Goal: Check status: Check status

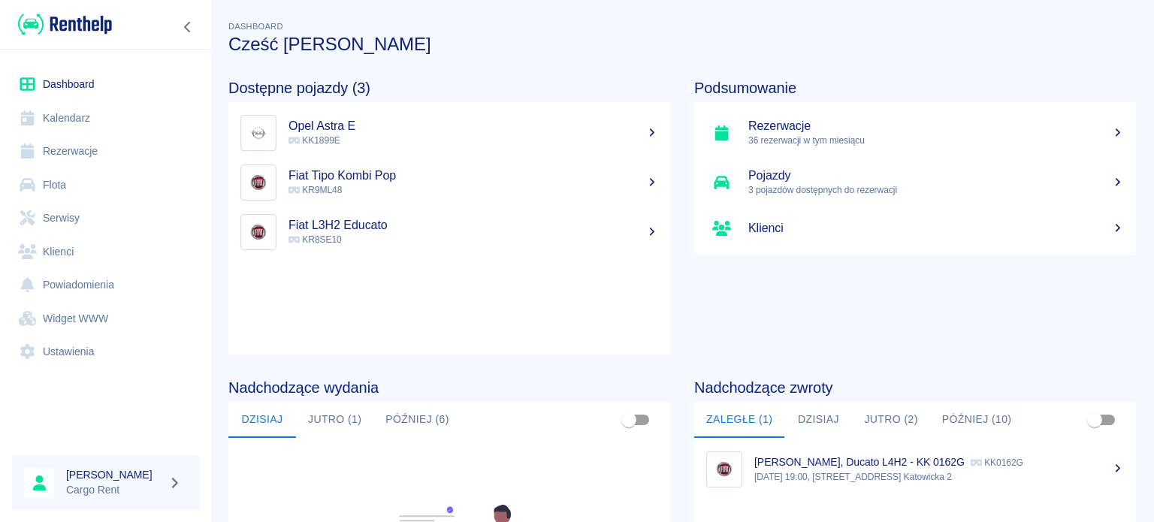
click at [83, 14] on img at bounding box center [65, 24] width 94 height 25
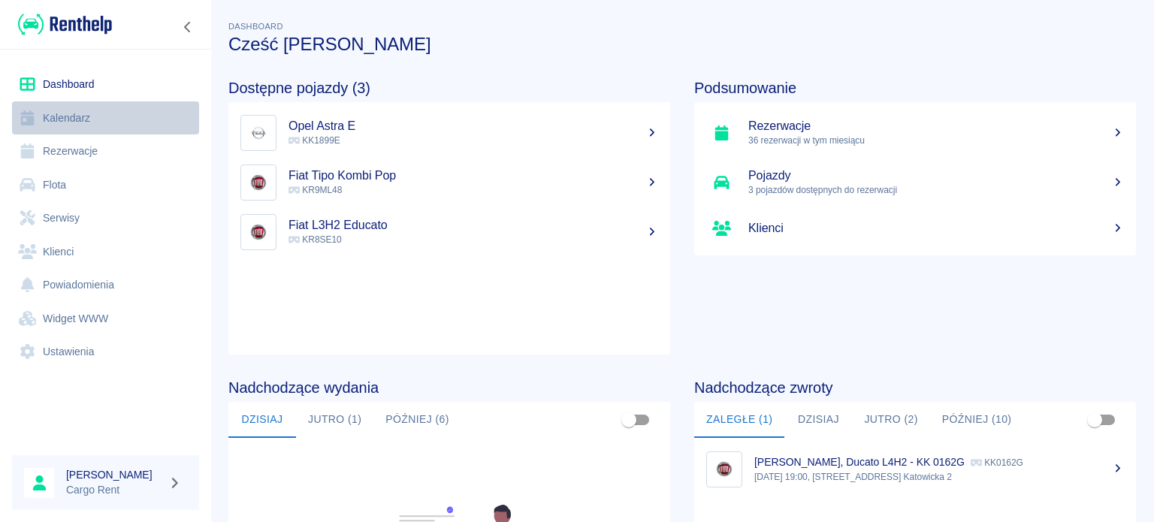
click at [36, 121] on icon at bounding box center [27, 117] width 19 height 15
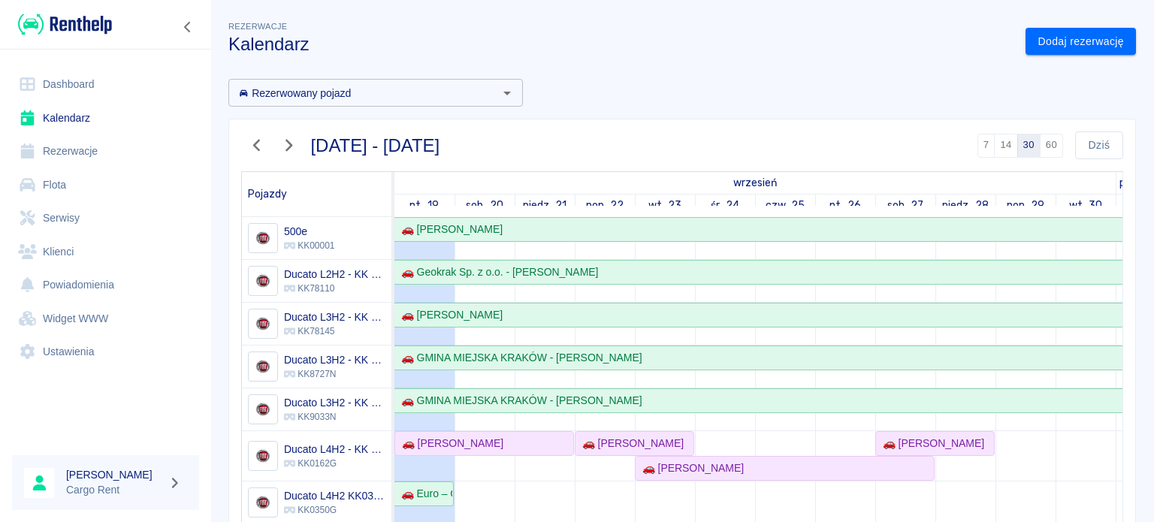
scroll to position [145, 0]
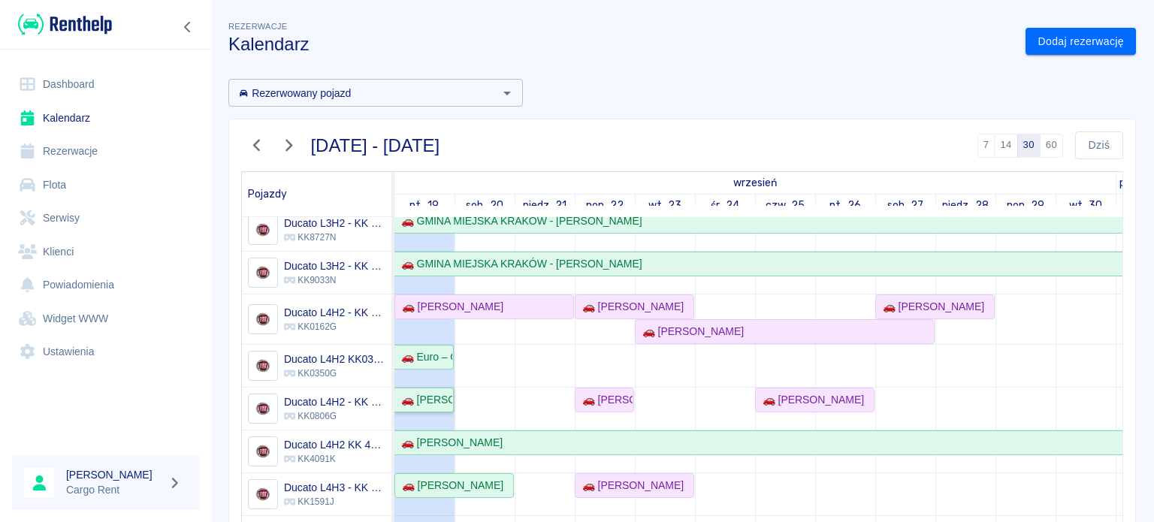
click at [431, 392] on div "🚗 [PERSON_NAME]" at bounding box center [423, 400] width 57 height 16
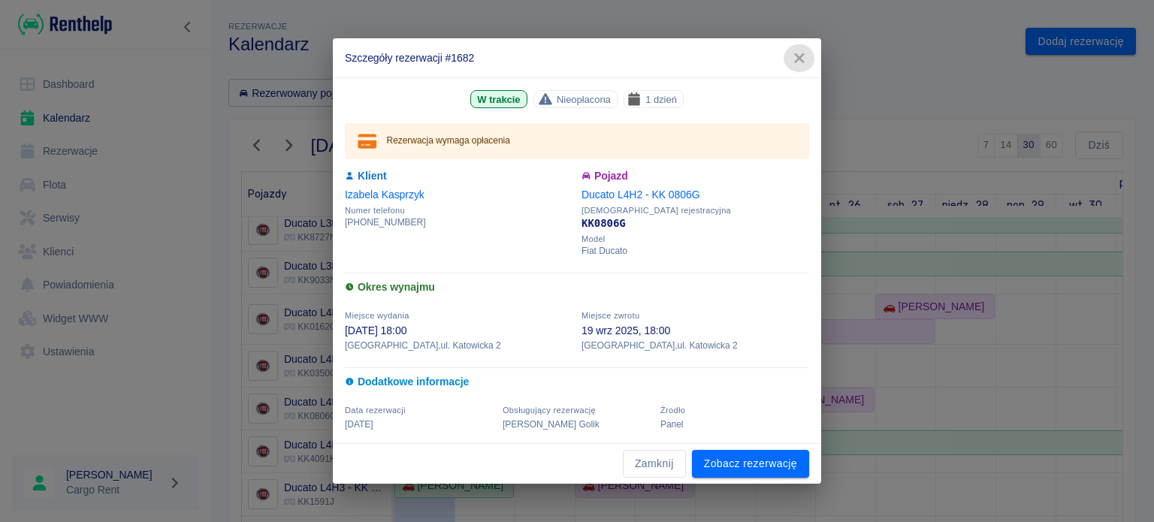
click at [797, 59] on icon "button" at bounding box center [800, 58] width 20 height 16
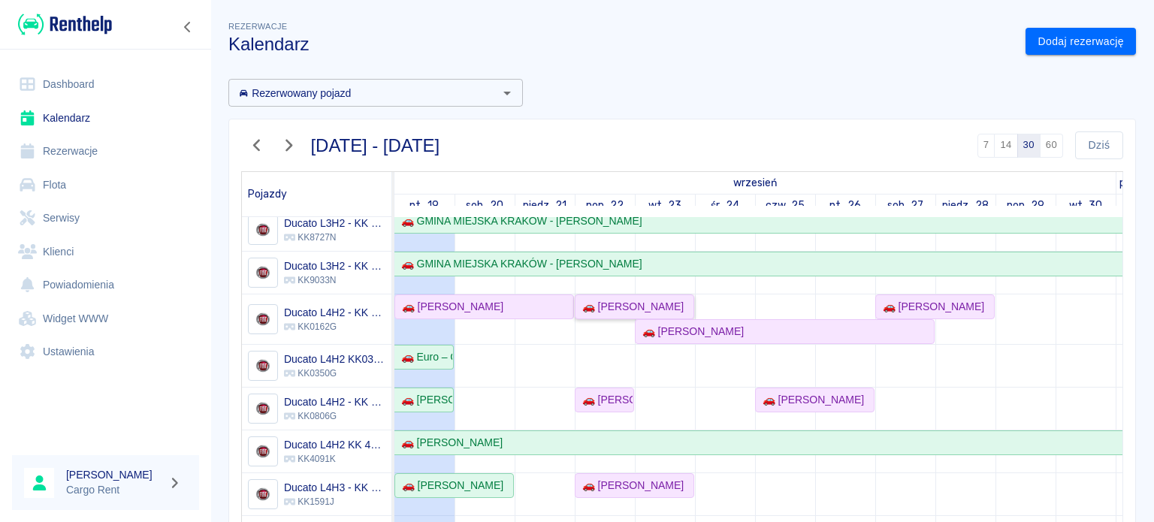
click at [595, 307] on link "🚗 [PERSON_NAME]" at bounding box center [634, 307] width 119 height 25
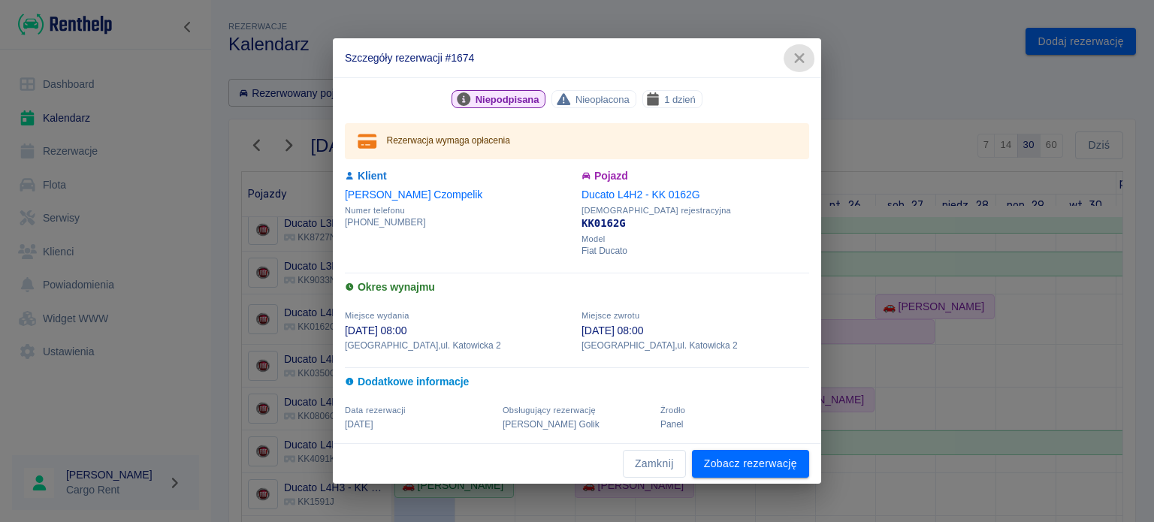
click at [799, 56] on icon "button" at bounding box center [799, 58] width 10 height 10
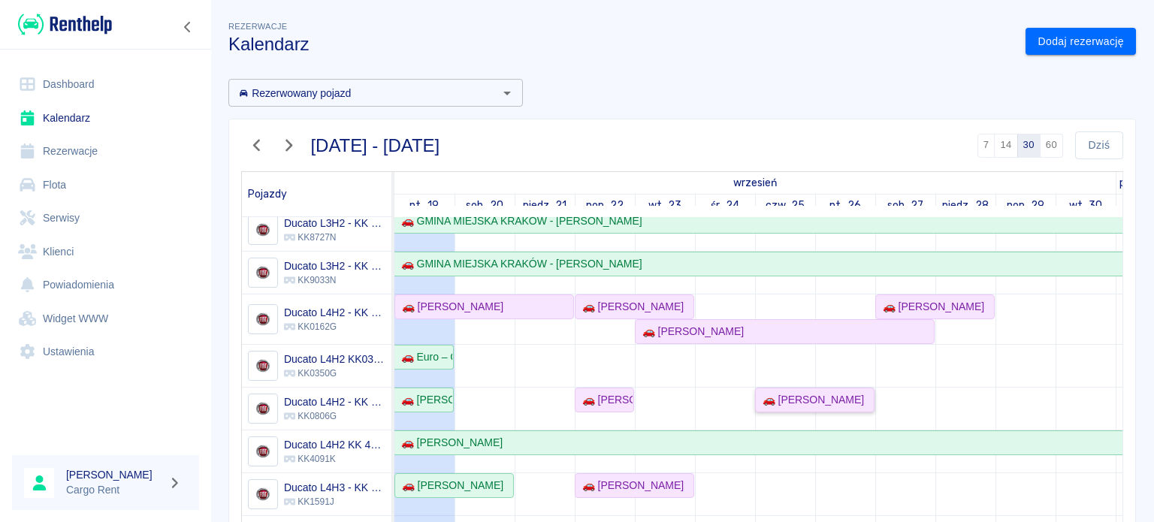
click at [782, 398] on link "🚗 [PERSON_NAME]" at bounding box center [814, 400] width 119 height 25
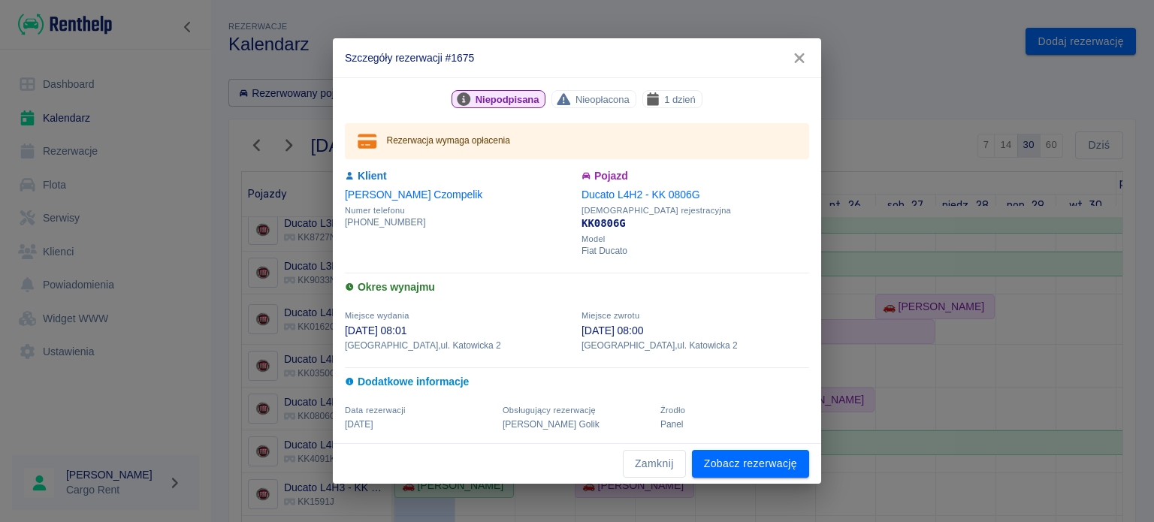
click at [803, 56] on icon "button" at bounding box center [799, 58] width 10 height 10
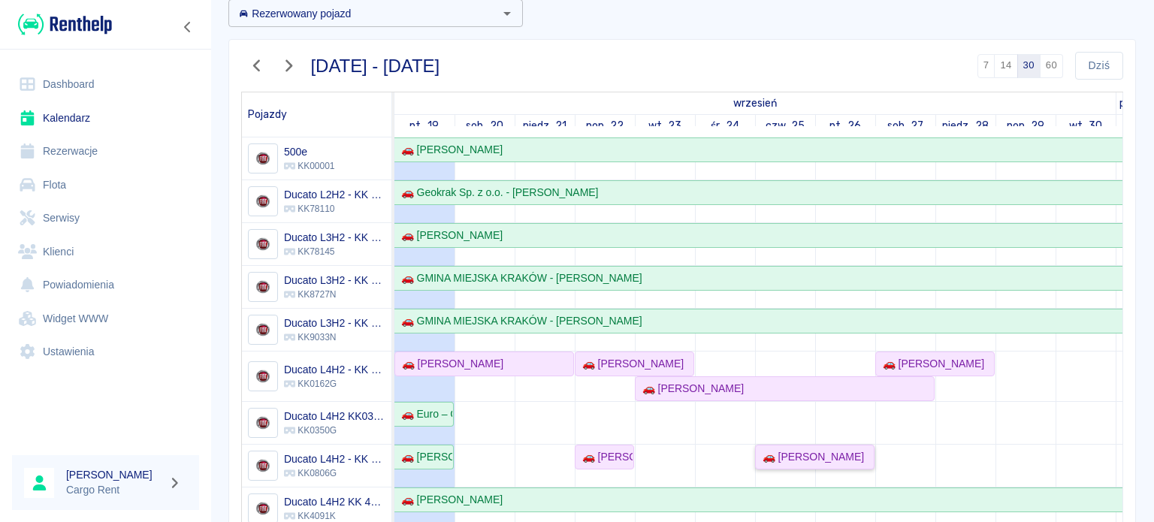
scroll to position [45, 0]
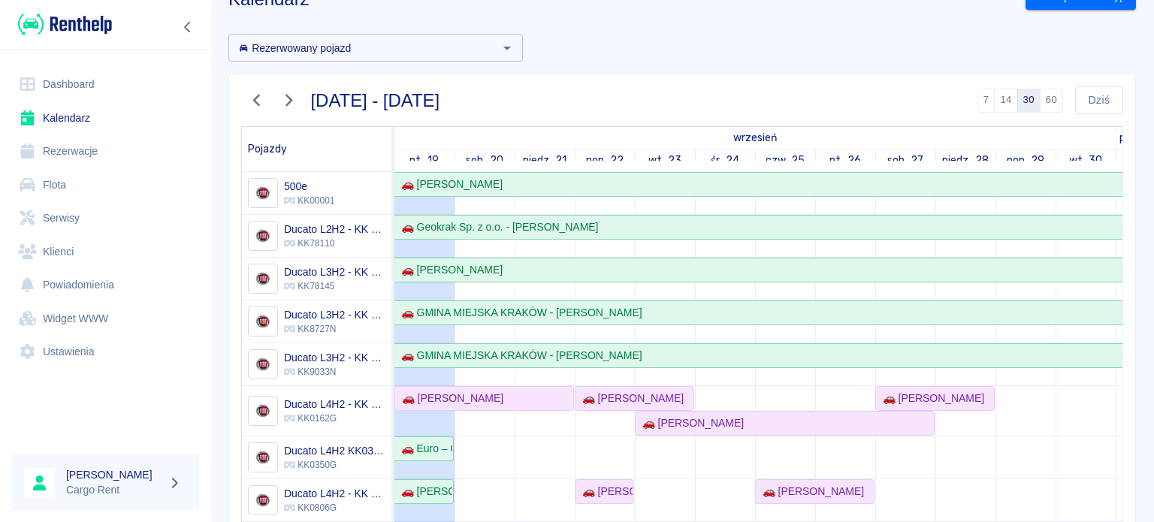
click at [86, 32] on img at bounding box center [65, 24] width 94 height 25
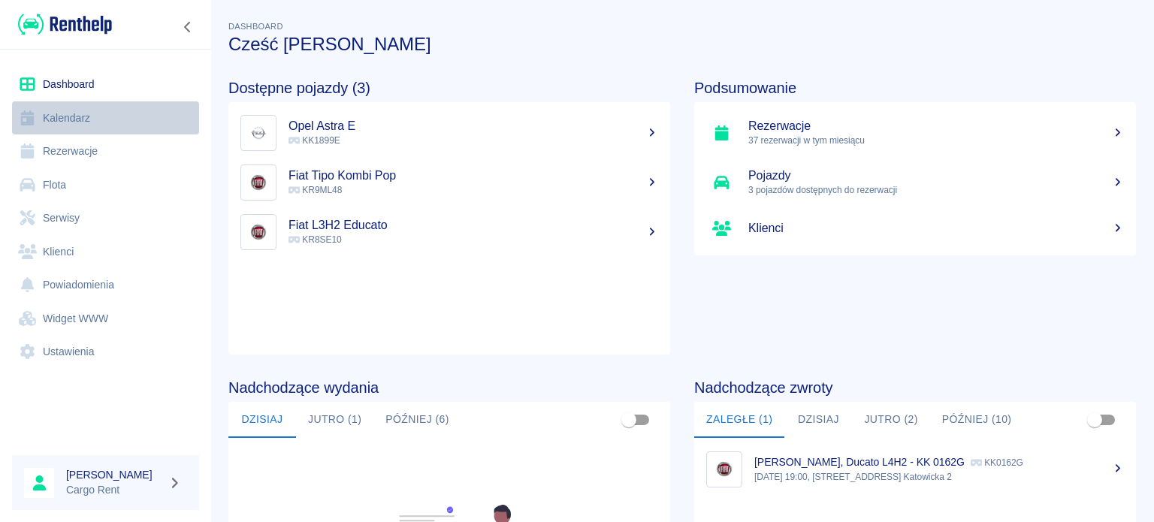
click at [85, 116] on link "Kalendarz" at bounding box center [105, 118] width 187 height 34
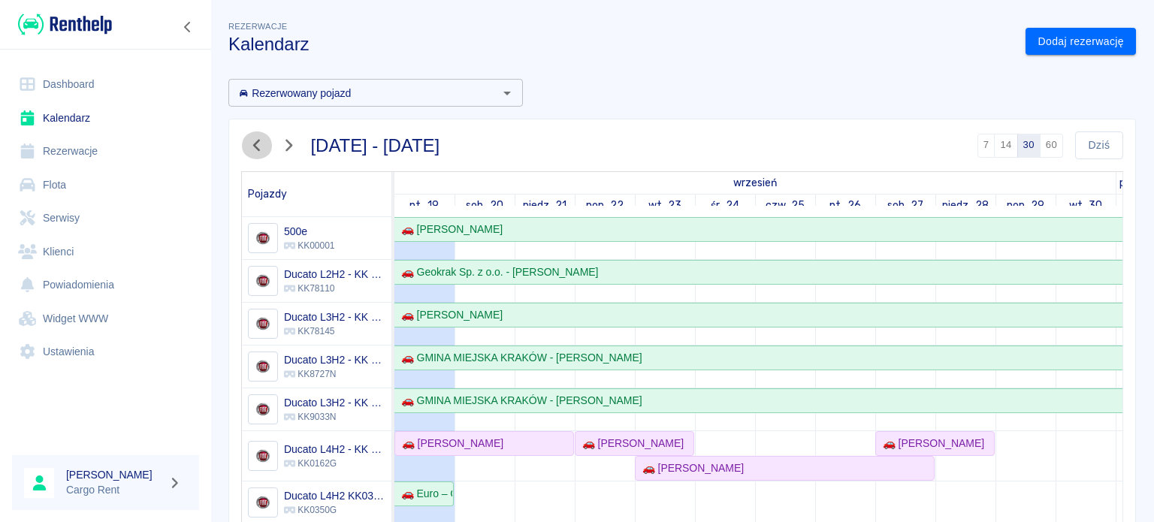
click at [258, 152] on icon "button" at bounding box center [257, 146] width 20 height 16
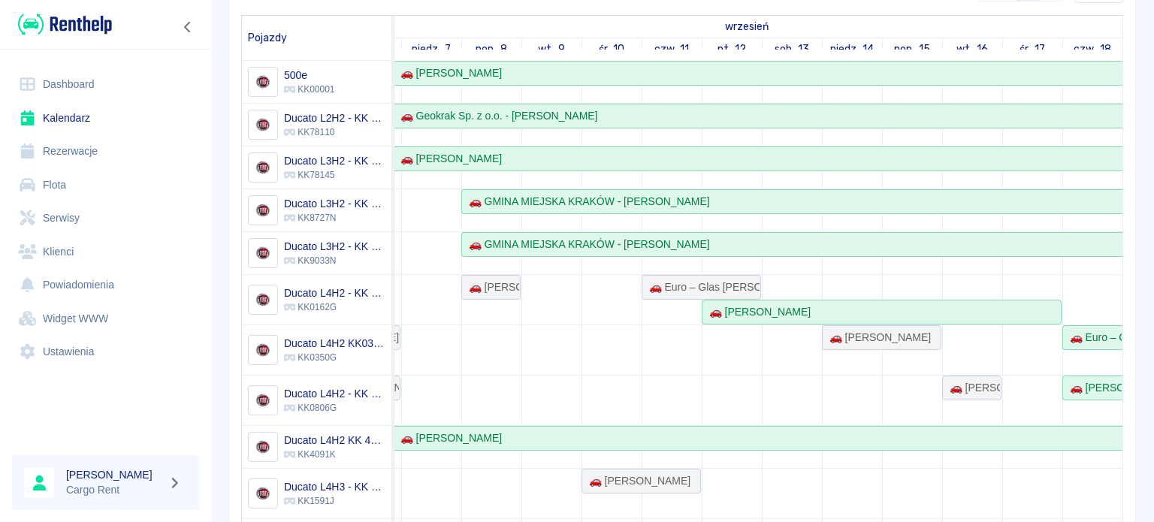
scroll to position [151, 0]
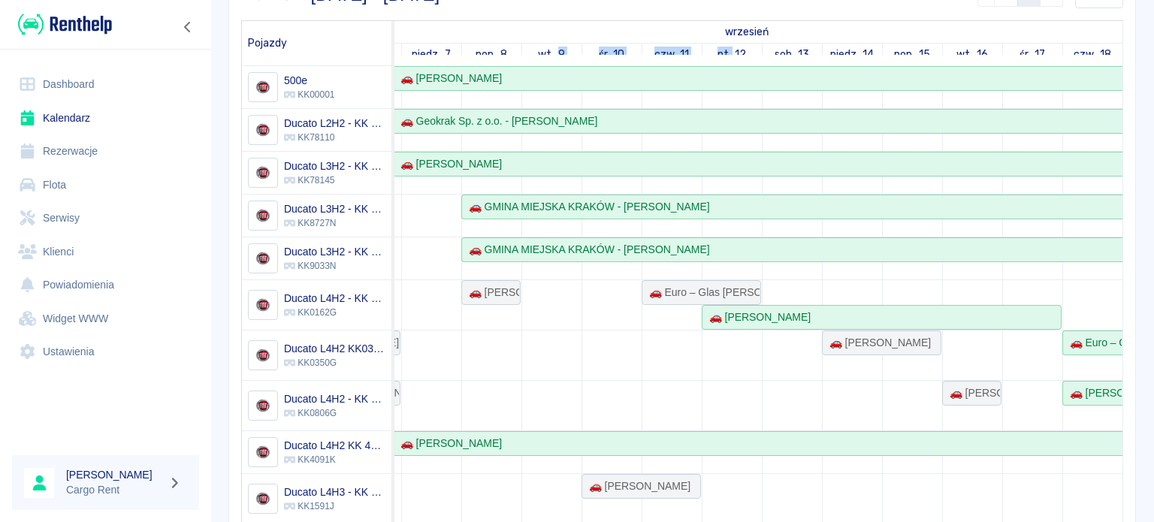
drag, startPoint x: 535, startPoint y: 53, endPoint x: 709, endPoint y: 58, distance: 174.4
click at [709, 58] on tr "śr., 20 czw., 21 pt., 22 sob., 23 niedz., 24 pon., 25 wt., 26 śr., 27 czw., 28 …" at bounding box center [221, 55] width 1804 height 23
click at [583, 364] on td at bounding box center [612, 427] width 60 height 722
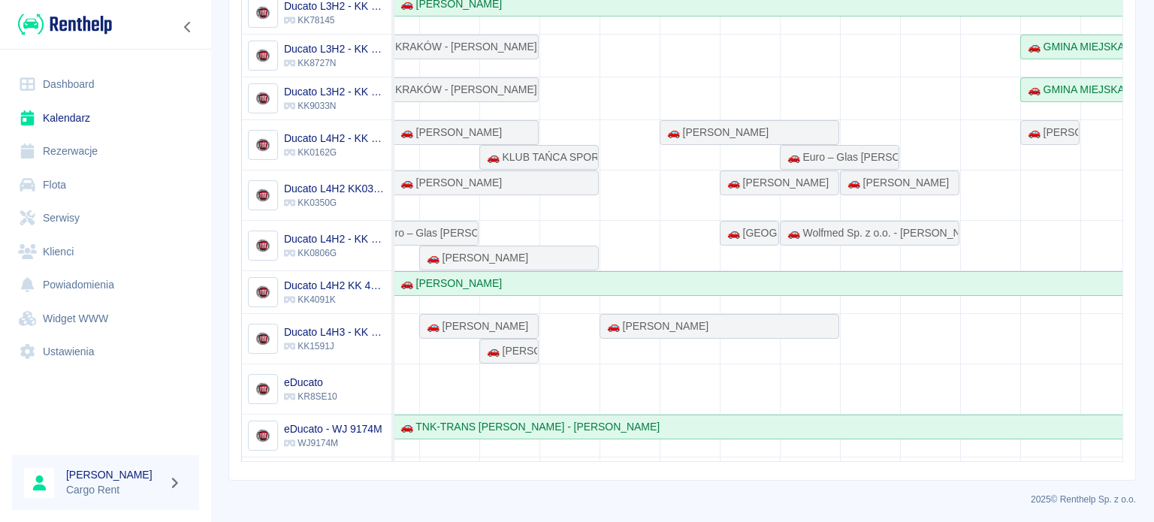
scroll to position [0, 0]
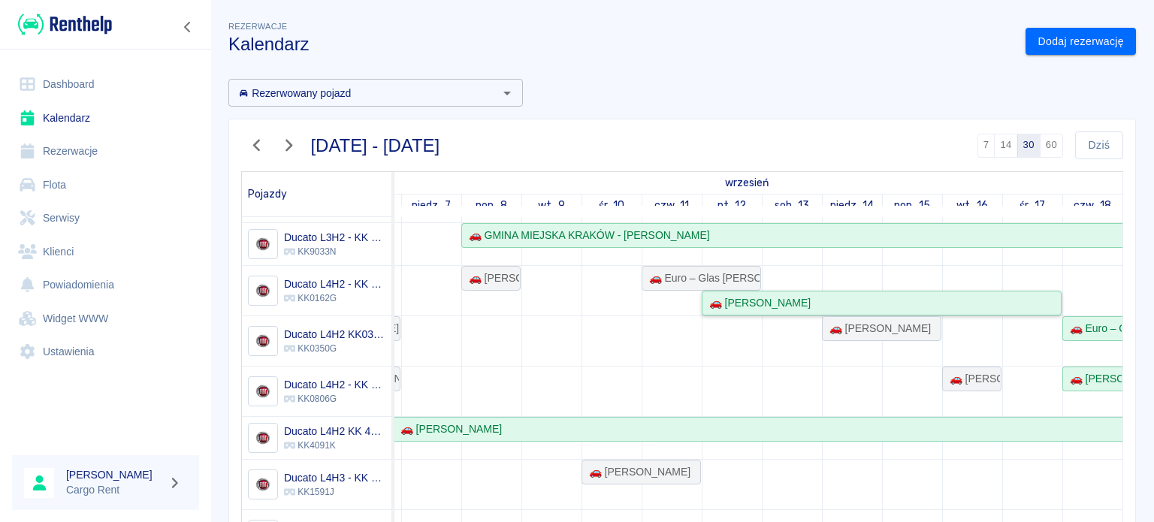
click at [899, 306] on div "🚗 [PERSON_NAME]" at bounding box center [881, 303] width 357 height 16
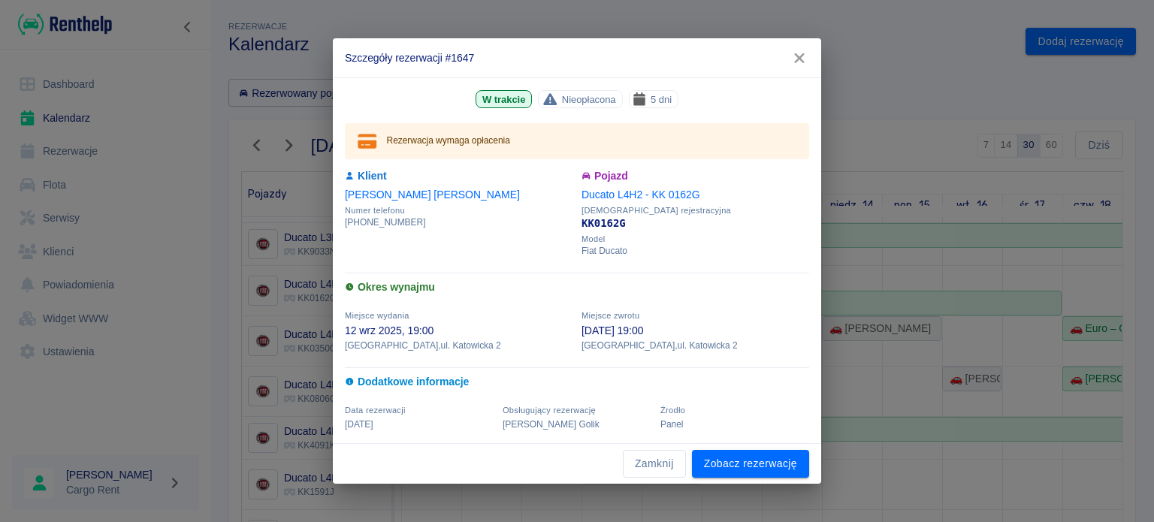
click at [797, 49] on button "button" at bounding box center [800, 58] width 32 height 28
